Goal: Task Accomplishment & Management: Manage account settings

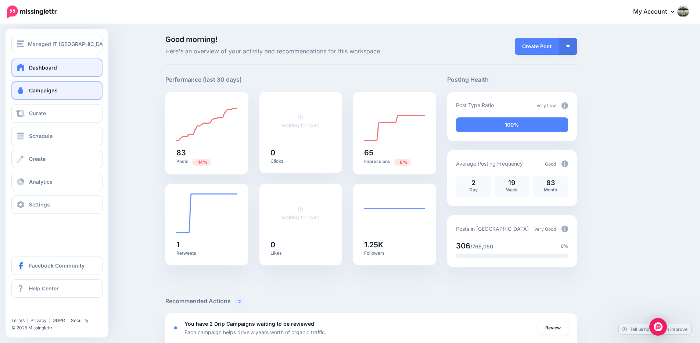
click at [45, 89] on span "Campaigns" at bounding box center [43, 90] width 29 height 6
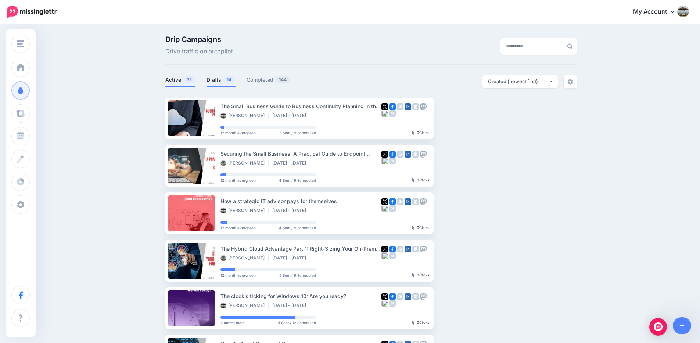
click at [225, 77] on link "Drafts 14" at bounding box center [221, 79] width 29 height 9
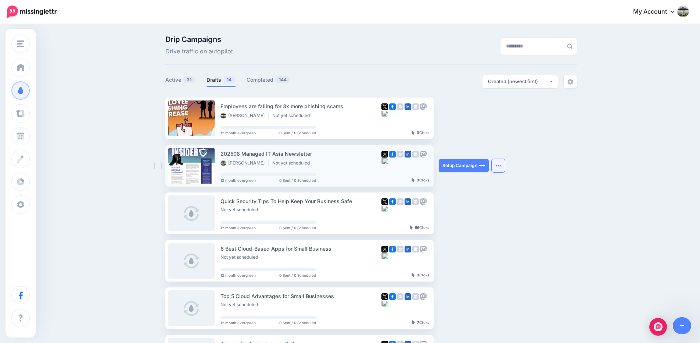
click at [501, 166] on img "button" at bounding box center [498, 165] width 6 height 2
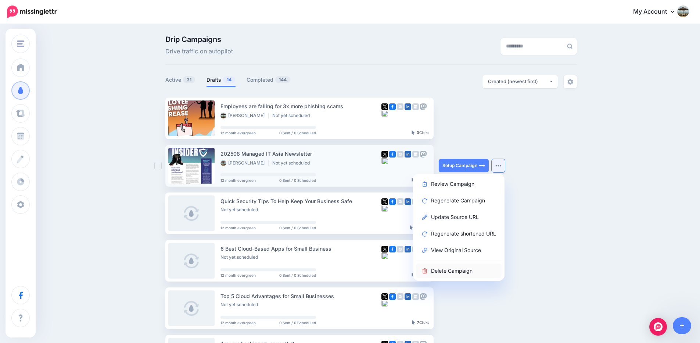
click at [481, 271] on link "Delete Campaign" at bounding box center [459, 270] width 86 height 14
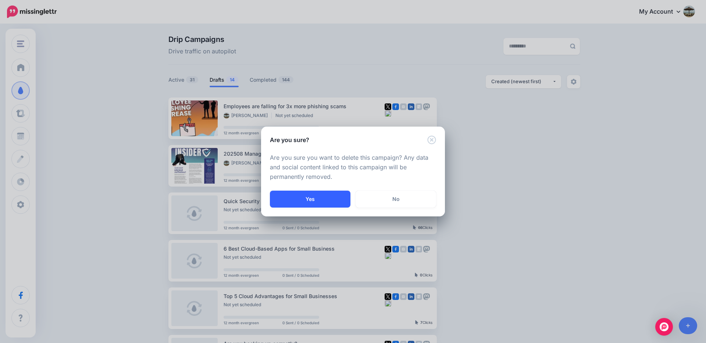
click at [337, 198] on button "Yes" at bounding box center [310, 198] width 80 height 17
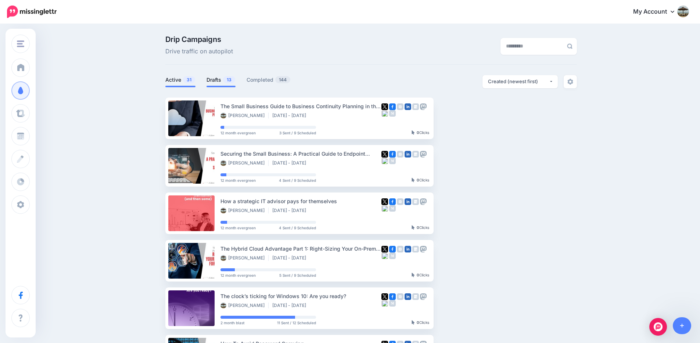
click at [218, 79] on link "Drafts 13" at bounding box center [221, 79] width 29 height 9
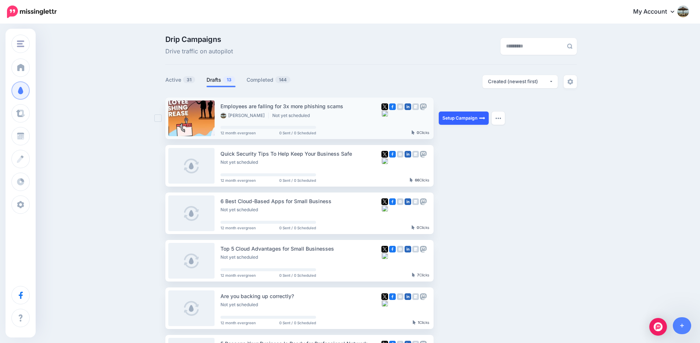
click at [457, 115] on link "Setup Campaign" at bounding box center [464, 117] width 50 height 13
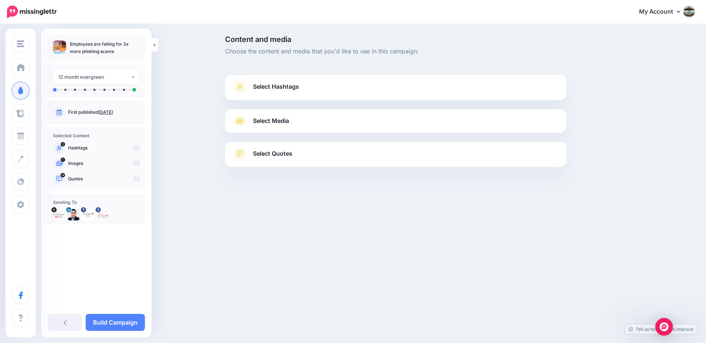
click at [301, 85] on link "Select Hashtags" at bounding box center [395, 90] width 326 height 19
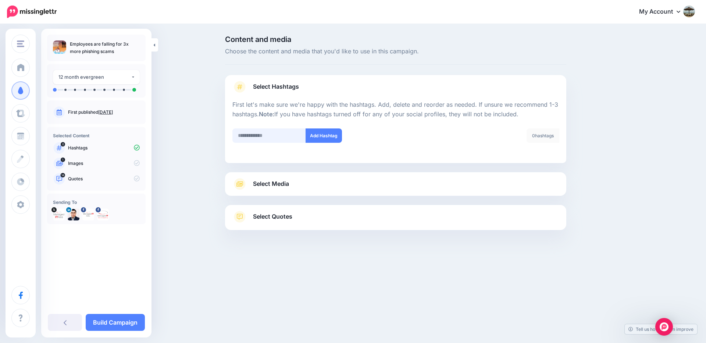
click at [281, 136] on input "text" at bounding box center [269, 135] width 74 height 14
type input "*"
type input "**********"
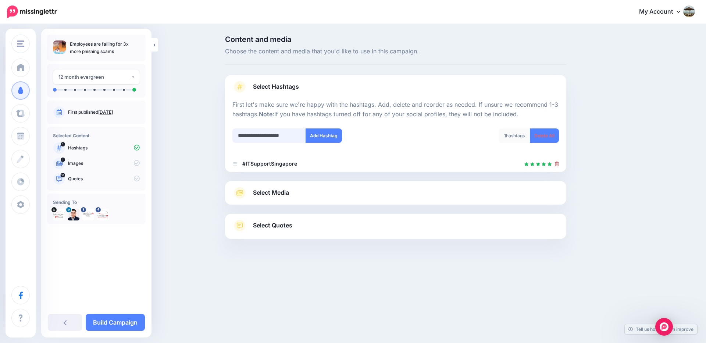
scroll to position [0, 9]
type input "**********"
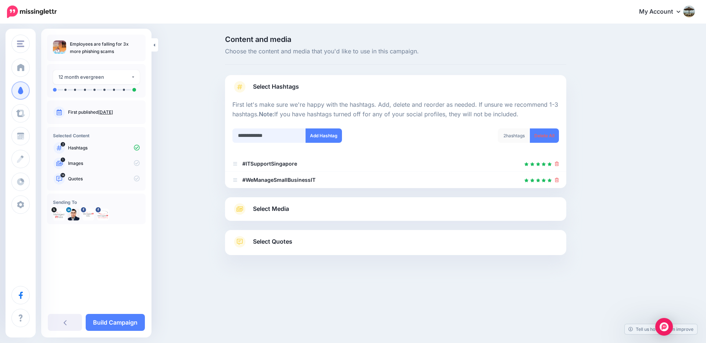
type input "**********"
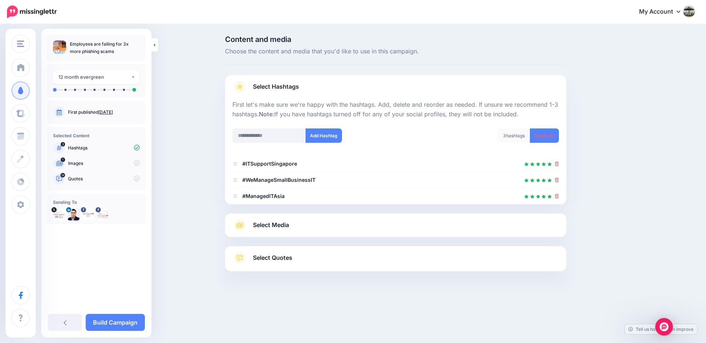
click at [296, 226] on link "Select Media" at bounding box center [395, 225] width 326 height 12
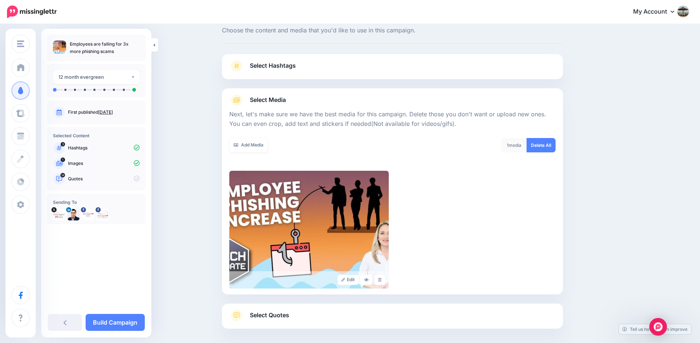
scroll to position [54, 0]
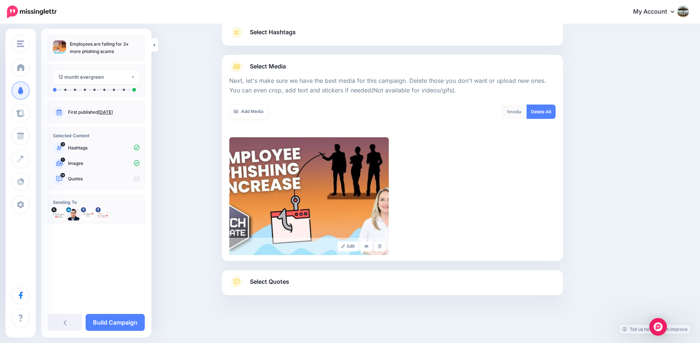
click at [270, 282] on span "Select Quotes" at bounding box center [269, 281] width 39 height 10
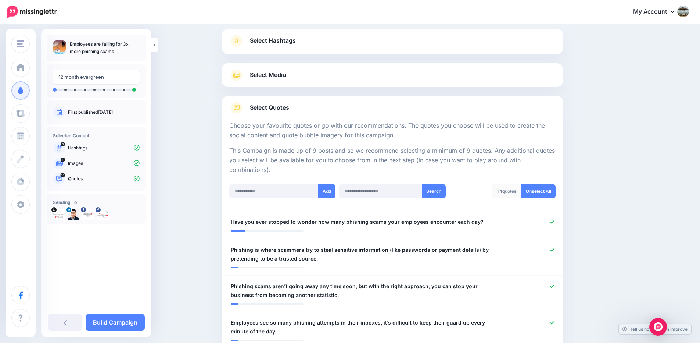
scroll to position [0, 0]
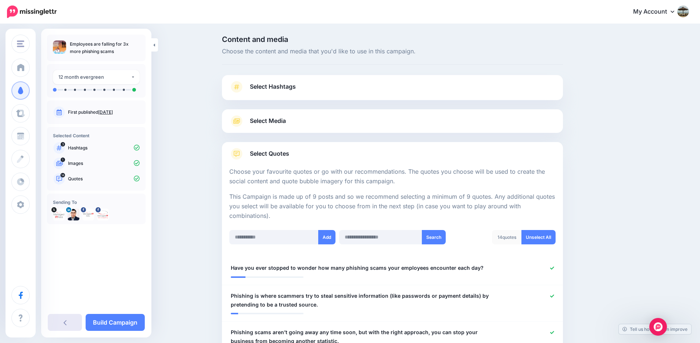
click at [65, 321] on icon at bounding box center [65, 322] width 3 height 5
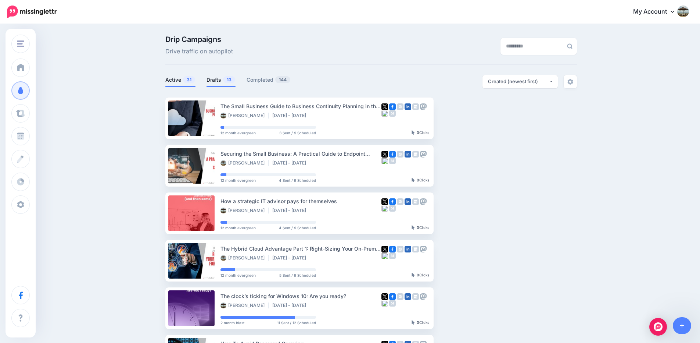
click at [227, 80] on span "13" at bounding box center [229, 79] width 12 height 7
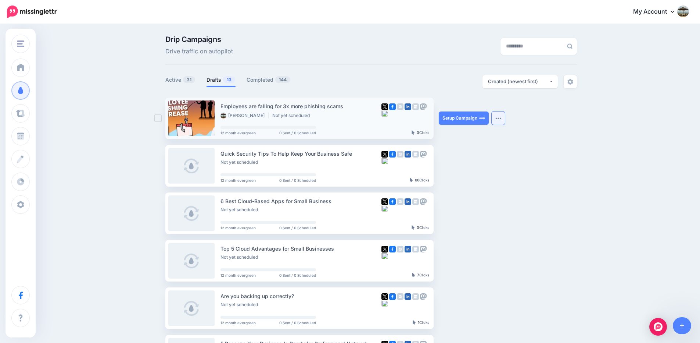
click at [501, 119] on img "button" at bounding box center [498, 118] width 6 height 2
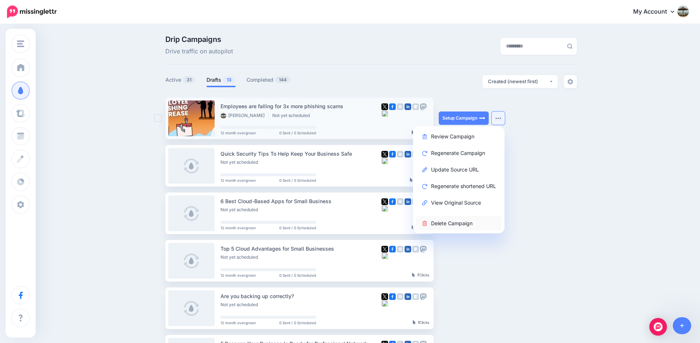
click at [469, 221] on link "Delete Campaign" at bounding box center [459, 223] width 86 height 14
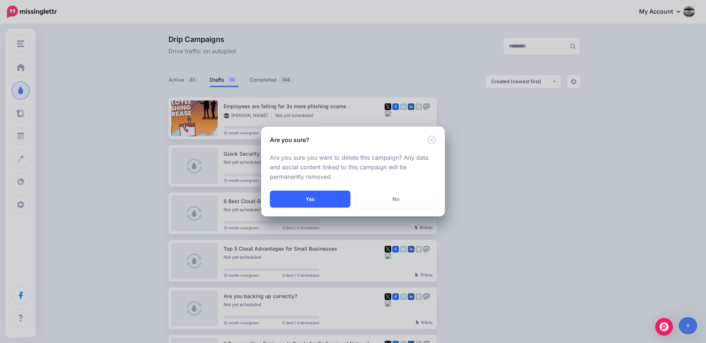
click at [316, 198] on button "Yes" at bounding box center [310, 198] width 80 height 17
